Goal: Information Seeking & Learning: Learn about a topic

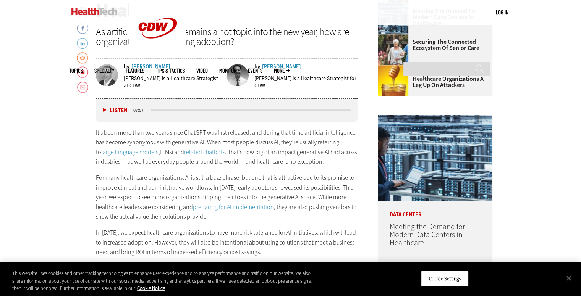
scroll to position [344, 0]
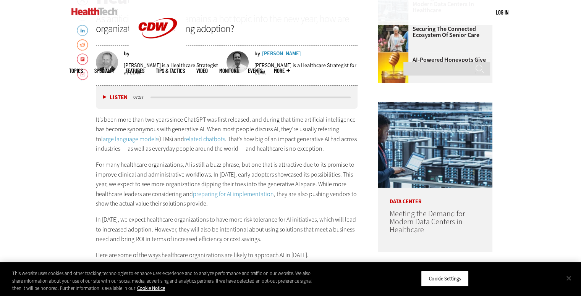
click at [568, 280] on button "Close" at bounding box center [568, 278] width 17 height 17
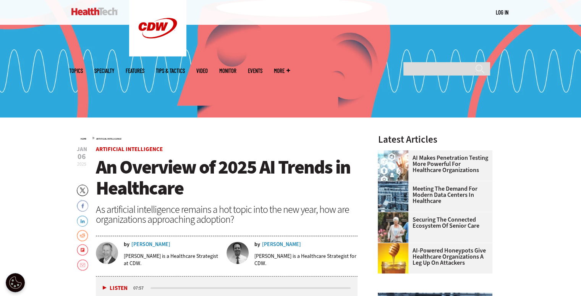
scroll to position [191, 0]
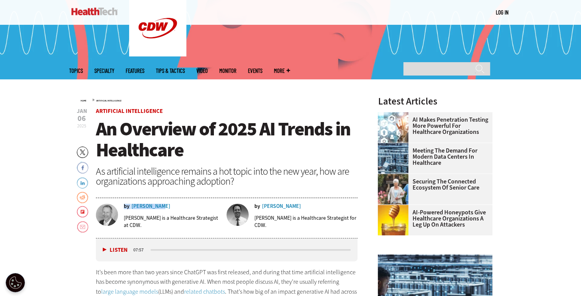
drag, startPoint x: 165, startPoint y: 206, endPoint x: 160, endPoint y: 206, distance: 4.2
click at [160, 206] on div "by [PERSON_NAME]" at bounding box center [173, 206] width 98 height 5
click at [293, 204] on div "by [PERSON_NAME]" at bounding box center [305, 206] width 103 height 5
drag, startPoint x: 291, startPoint y: 207, endPoint x: 286, endPoint y: 204, distance: 5.8
click at [286, 204] on div "by [PERSON_NAME]" at bounding box center [305, 206] width 103 height 5
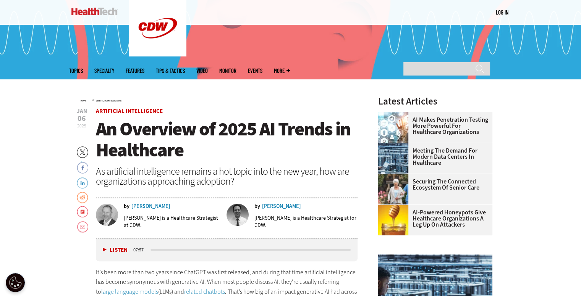
click at [293, 205] on div "by [PERSON_NAME]" at bounding box center [305, 206] width 103 height 5
drag, startPoint x: 285, startPoint y: 205, endPoint x: 314, endPoint y: 207, distance: 28.3
click at [314, 206] on div "by [PERSON_NAME]" at bounding box center [305, 206] width 103 height 5
click at [289, 208] on div "by [PERSON_NAME]" at bounding box center [305, 206] width 103 height 5
drag, startPoint x: 172, startPoint y: 209, endPoint x: 131, endPoint y: 207, distance: 40.9
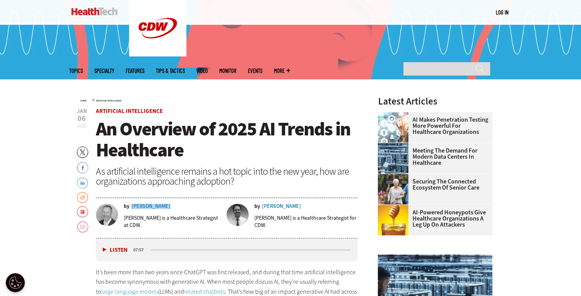
click at [131, 207] on div "by [PERSON_NAME] [PERSON_NAME] is a Healthcare Strategist at CDW." at bounding box center [159, 219] width 126 height 31
copy div "[PERSON_NAME]"
drag, startPoint x: 289, startPoint y: 206, endPoint x: 284, endPoint y: 205, distance: 5.6
click at [284, 205] on div "by [PERSON_NAME]" at bounding box center [305, 206] width 103 height 5
copy div "by [PERSON_NAME]"
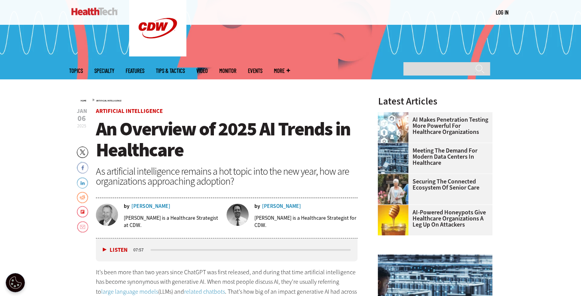
click at [308, 102] on div "Home » Artificial Intelligence" at bounding box center [219, 100] width 277 height 6
